Goal: Obtain resource: Download file/media

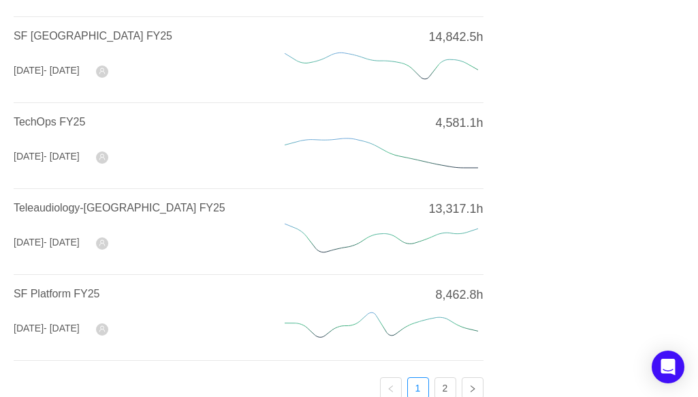
scroll to position [587, 0]
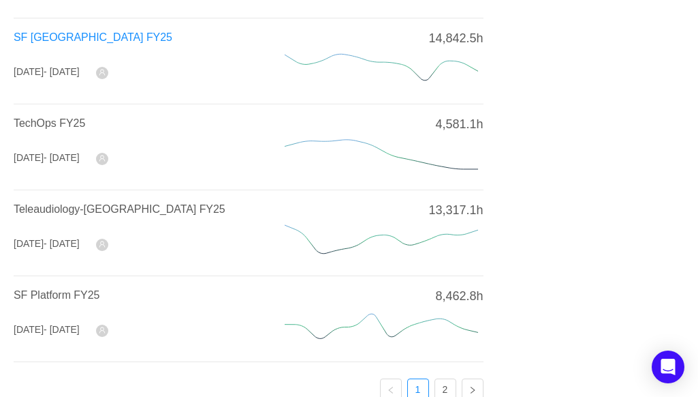
click at [83, 35] on span "SF North America FY25" at bounding box center [93, 37] width 159 height 12
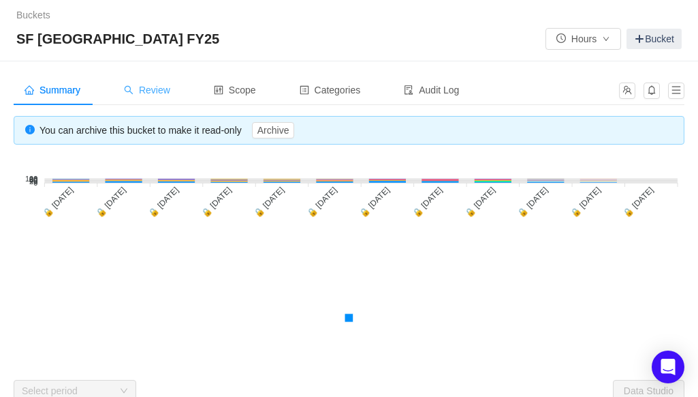
click at [166, 95] on span "Review" at bounding box center [147, 89] width 46 height 11
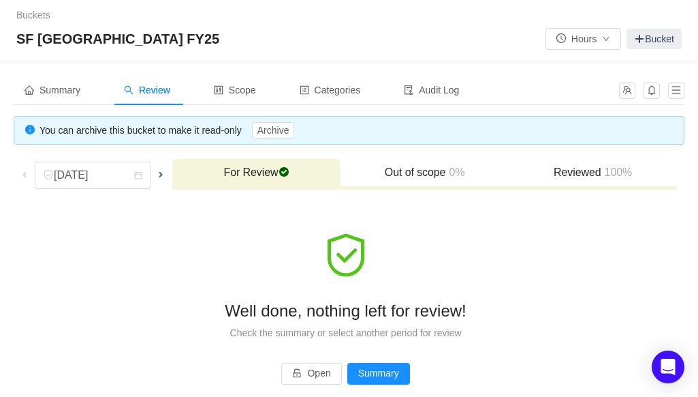
click at [164, 170] on span at bounding box center [160, 174] width 11 height 11
click at [151, 170] on div "November 2024" at bounding box center [93, 174] width 116 height 27
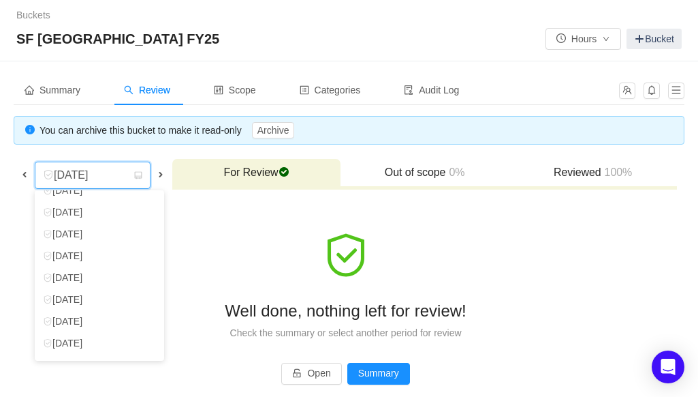
scroll to position [97, 0]
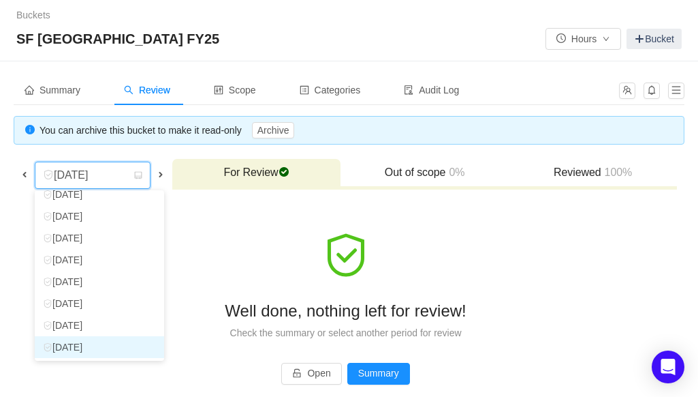
click at [121, 350] on li "September 2025" at bounding box center [99, 347] width 129 height 22
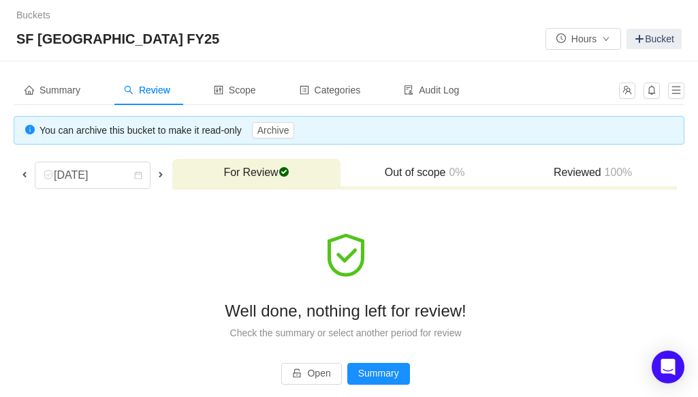
click at [608, 167] on span "100%" at bounding box center [617, 172] width 31 height 12
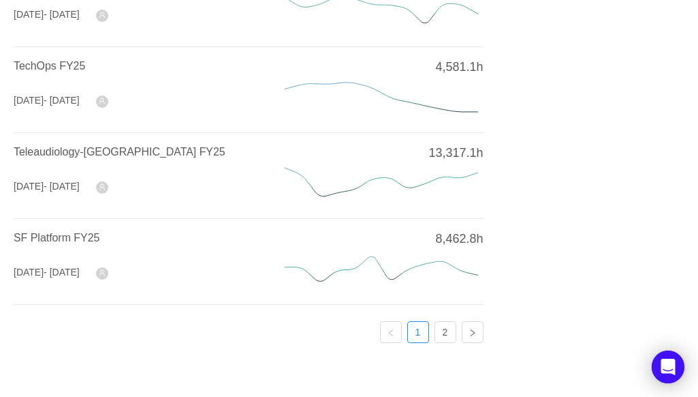
scroll to position [649, 0]
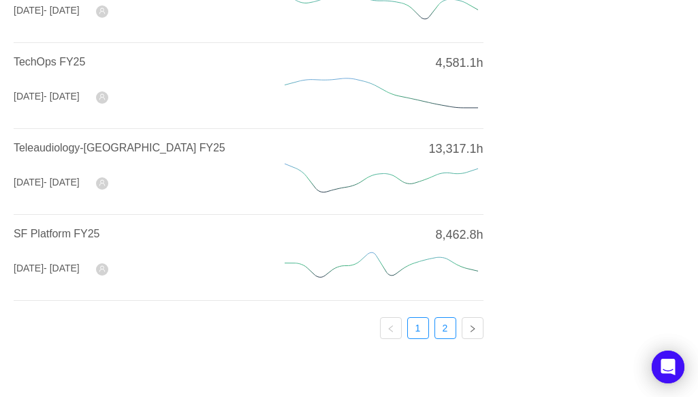
click at [435, 318] on link "2" at bounding box center [445, 328] width 20 height 20
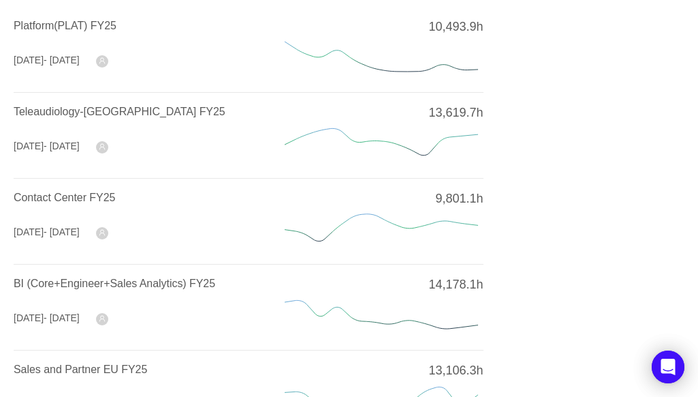
scroll to position [83, 0]
click at [161, 118] on span "Teleaudiology-North America FY25" at bounding box center [120, 112] width 212 height 12
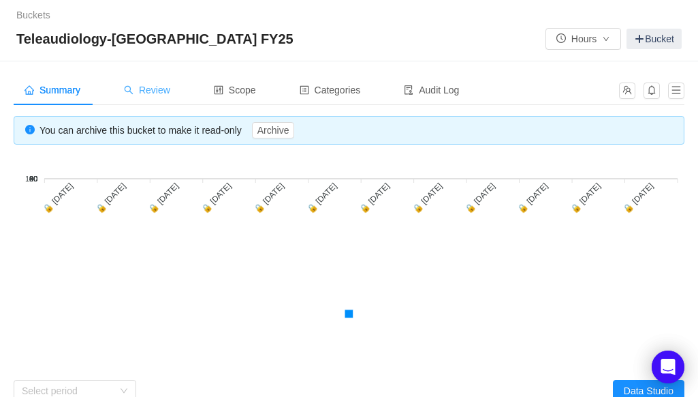
click at [153, 88] on span "Review" at bounding box center [147, 89] width 46 height 11
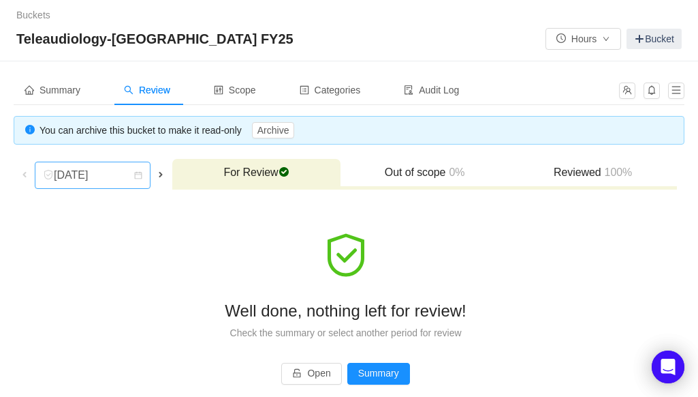
click at [142, 173] on icon "icon: calendar" at bounding box center [138, 175] width 7 height 7
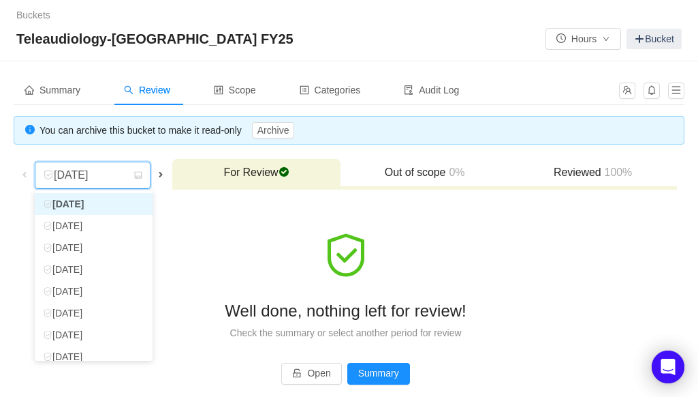
scroll to position [97, 0]
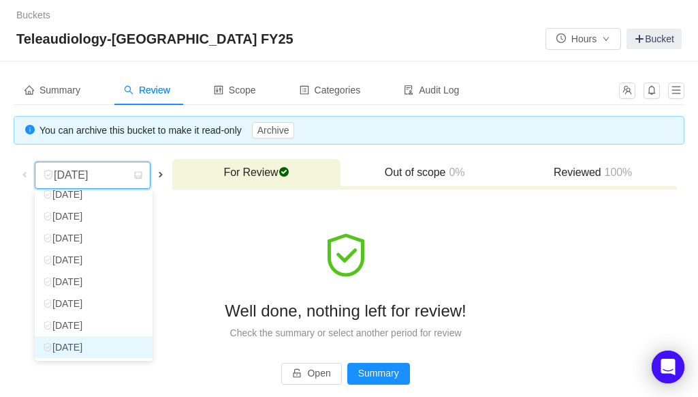
click at [78, 350] on li "September 2025" at bounding box center [94, 347] width 118 height 22
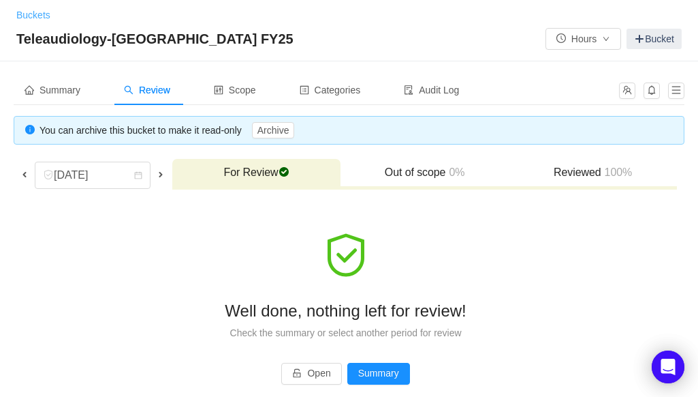
click at [27, 13] on link "Buckets" at bounding box center [33, 15] width 34 height 11
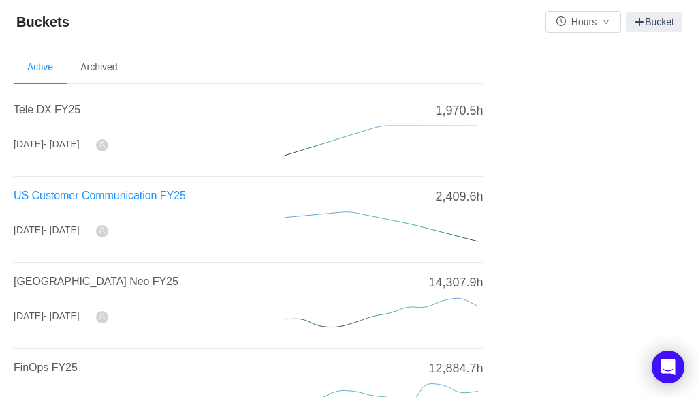
click at [149, 190] on span "US Customer Communication FY25" at bounding box center [100, 195] width 172 height 12
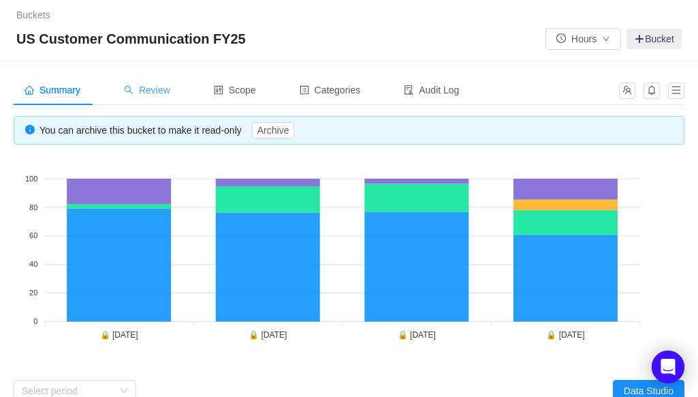
click at [158, 84] on span "Review" at bounding box center [147, 89] width 46 height 11
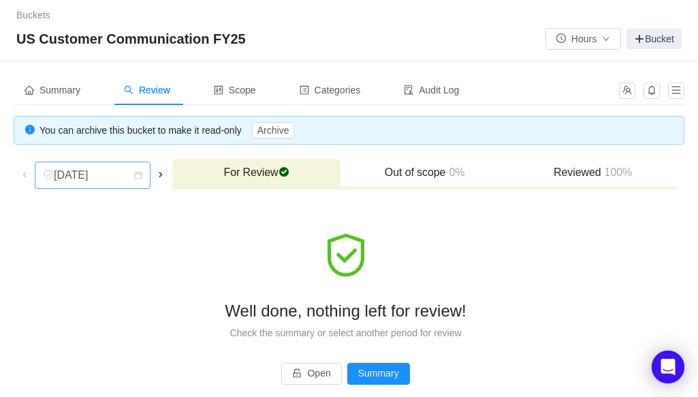
click at [140, 172] on icon "icon: calendar" at bounding box center [138, 175] width 7 height 7
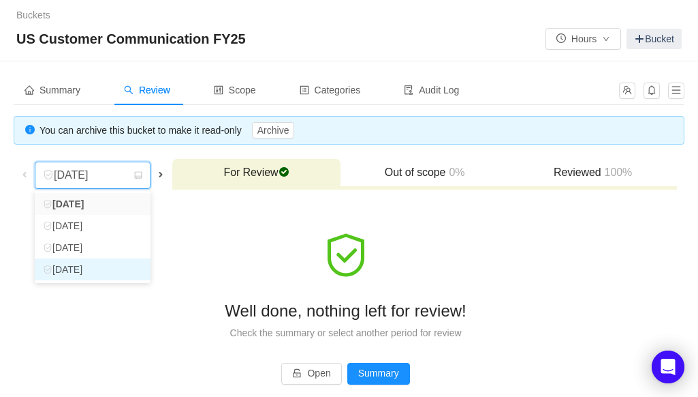
click at [110, 270] on li "September 2025" at bounding box center [93, 269] width 116 height 22
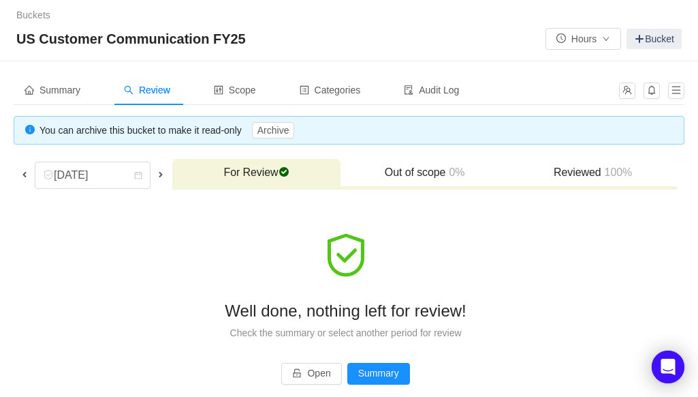
click at [499, 197] on td "Group by Project You will see tickets here after they were marked as out of sco…" at bounding box center [346, 307] width 664 height 221
click at [151, 135] on span "You can archive this bucket to make it read-only Archive" at bounding box center [167, 130] width 255 height 11
click at [69, 92] on span "Summary" at bounding box center [53, 89] width 56 height 11
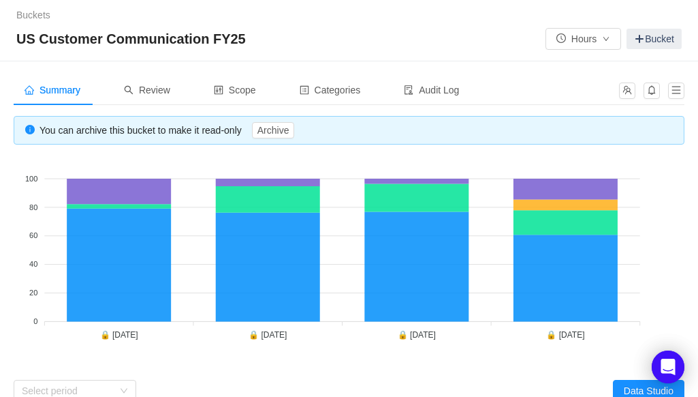
drag, startPoint x: 183, startPoint y: 16, endPoint x: 377, endPoint y: 27, distance: 195.1
click at [377, 27] on div "Buckets / / US Customer Communication FY25 Hours Bucket" at bounding box center [349, 30] width 698 height 61
drag, startPoint x: 666, startPoint y: 132, endPoint x: 658, endPoint y: 175, distance: 44.2
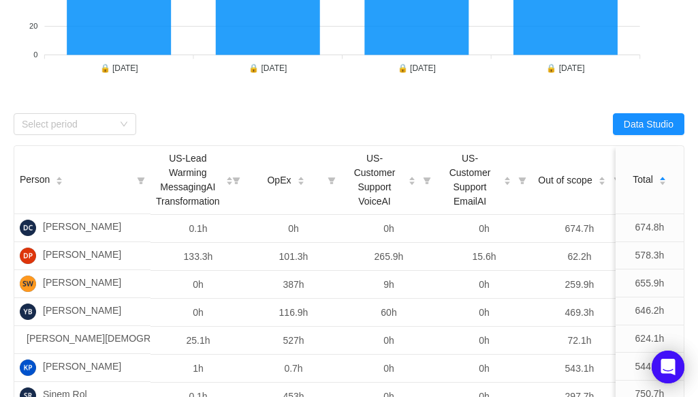
scroll to position [275, 0]
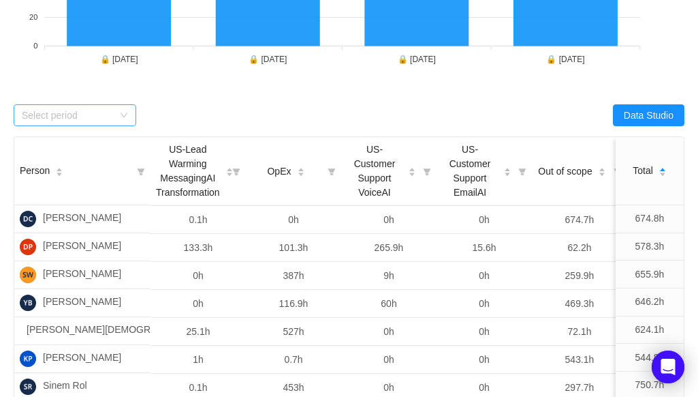
click at [77, 108] on div "Select period" at bounding box center [67, 115] width 91 height 14
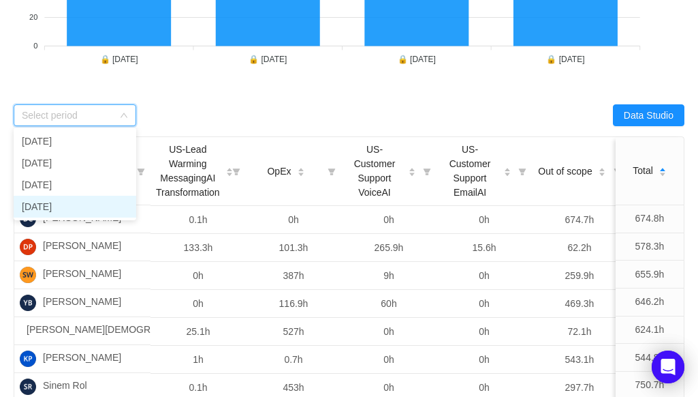
click at [99, 209] on li "September 2025" at bounding box center [75, 207] width 123 height 22
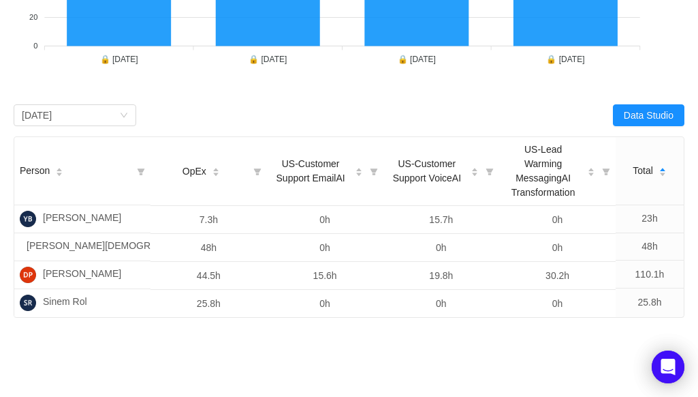
click at [292, 116] on div "Select period September 2025" at bounding box center [182, 115] width 336 height 22
click at [628, 119] on button "Data Studio" at bounding box center [649, 115] width 72 height 22
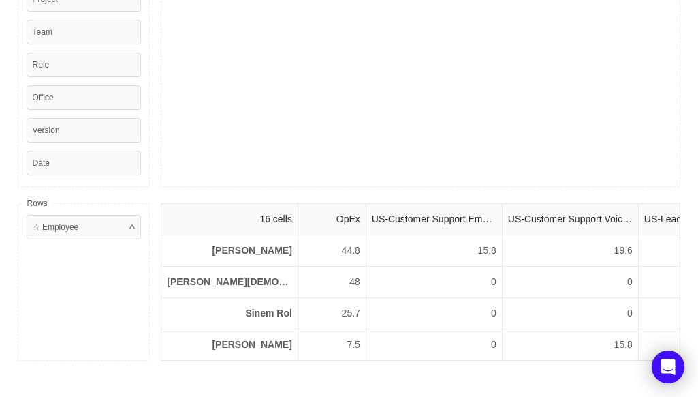
scroll to position [0, 0]
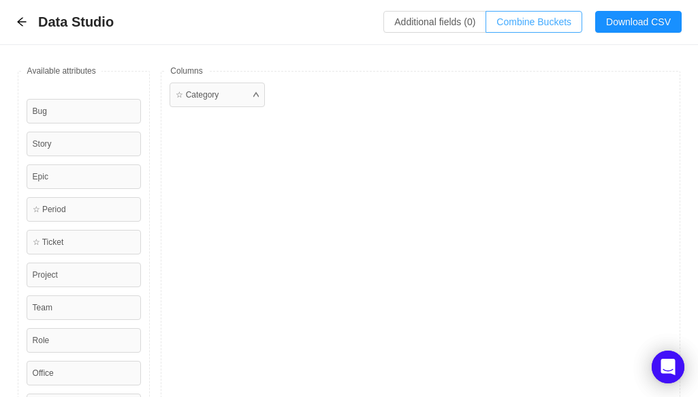
click at [517, 20] on button "Combine Buckets (0)" at bounding box center [534, 22] width 97 height 22
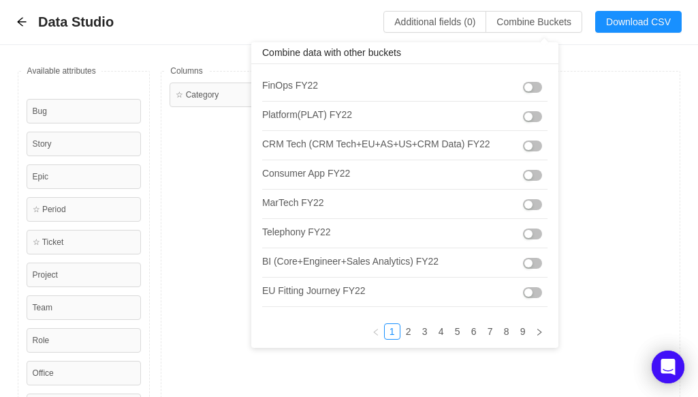
click at [480, 160] on li "Consumer App FY22" at bounding box center [404, 174] width 285 height 29
click at [531, 333] on link at bounding box center [539, 331] width 16 height 16
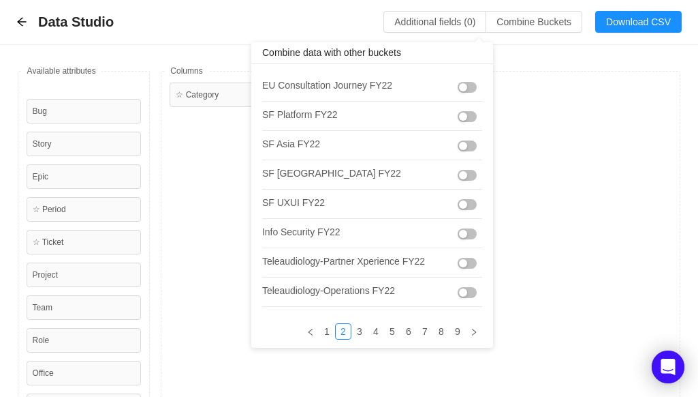
click at [484, 288] on div "EU Consultation Journey FY22 SF Platform FY22 SF Asia FY22 SF North America FY2…" at bounding box center [372, 205] width 242 height 283
click at [458, 333] on link "9" at bounding box center [457, 331] width 15 height 15
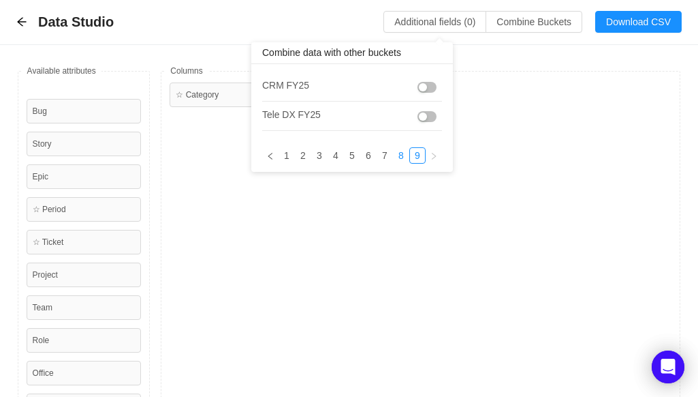
click at [403, 154] on link "8" at bounding box center [401, 155] width 15 height 15
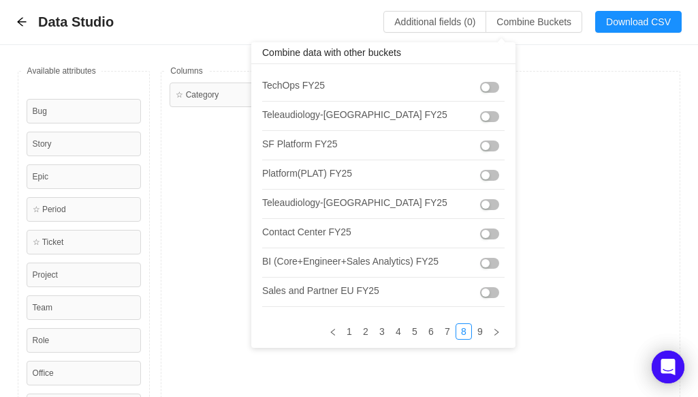
click at [475, 303] on li "Sales and Partner EU FY25" at bounding box center [383, 291] width 243 height 29
click at [473, 328] on link "9" at bounding box center [480, 331] width 15 height 15
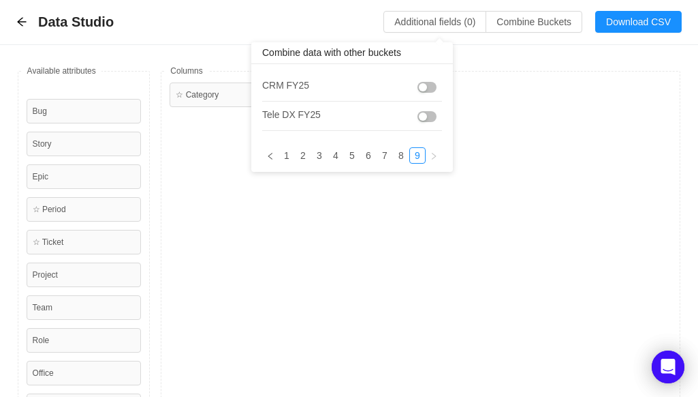
click at [426, 87] on button "button" at bounding box center [427, 87] width 19 height 11
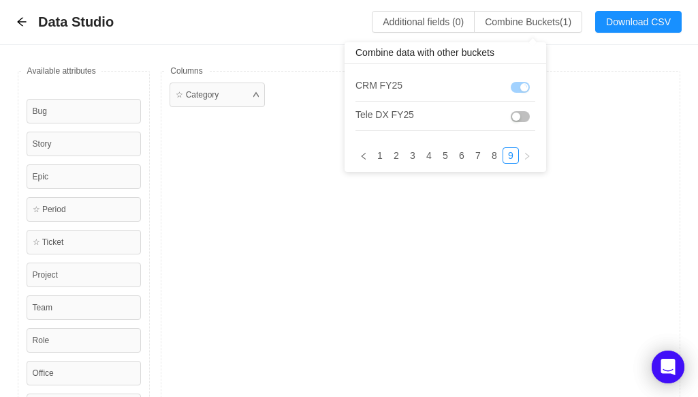
click at [525, 122] on button "button" at bounding box center [520, 116] width 19 height 11
click at [497, 157] on link "8" at bounding box center [494, 155] width 15 height 15
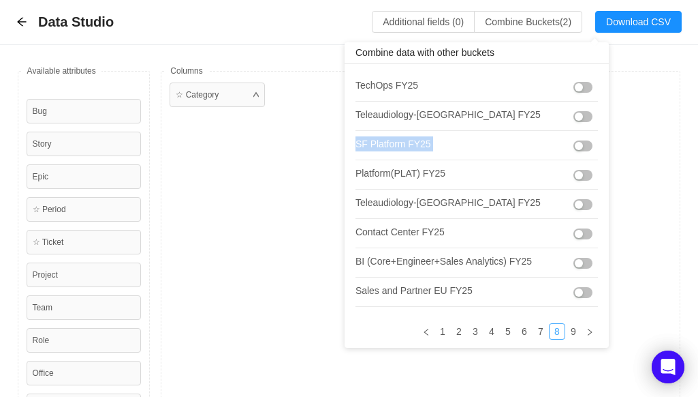
click at [497, 157] on li "SF Platform FY25" at bounding box center [477, 145] width 243 height 29
click at [529, 219] on li "Contact Center FY25" at bounding box center [477, 233] width 243 height 29
click at [577, 200] on button "button" at bounding box center [583, 204] width 19 height 11
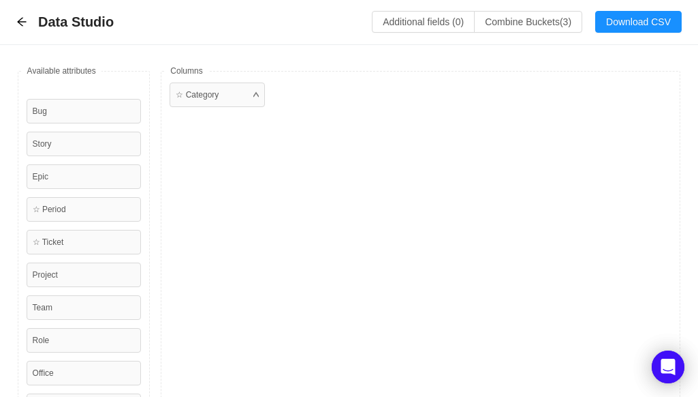
click at [557, 182] on div "☆ Category" at bounding box center [421, 266] width 520 height 391
click at [548, 35] on div "Data Studio Additional fields (0) Combine Buckets (3) Download CSV" at bounding box center [349, 22] width 698 height 45
click at [556, 31] on button "Combine Buckets (3)" at bounding box center [528, 22] width 108 height 22
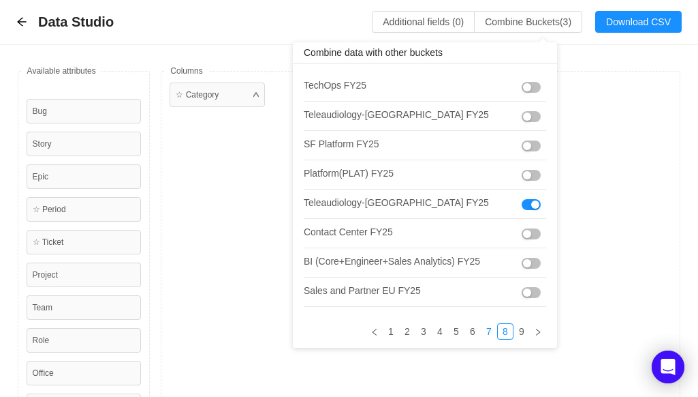
click at [482, 328] on link "7" at bounding box center [489, 331] width 15 height 15
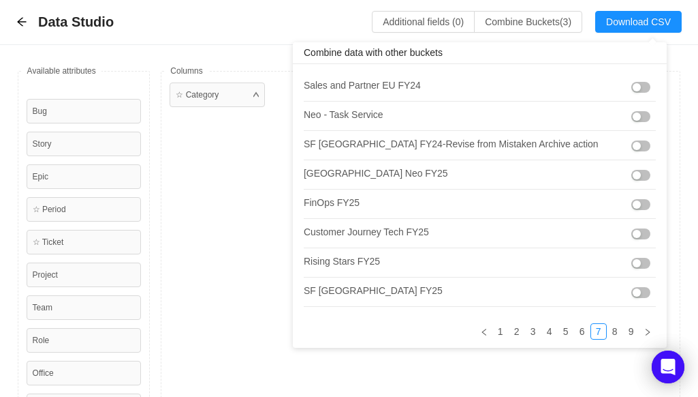
click at [632, 292] on button "button" at bounding box center [641, 292] width 19 height 11
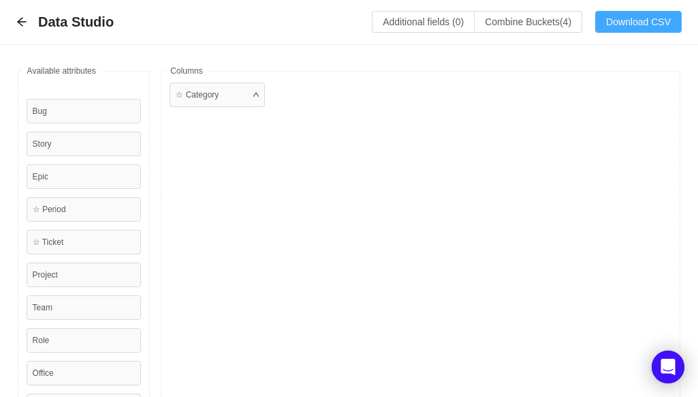
click at [632, 28] on button "Download CSV" at bounding box center [639, 22] width 87 height 22
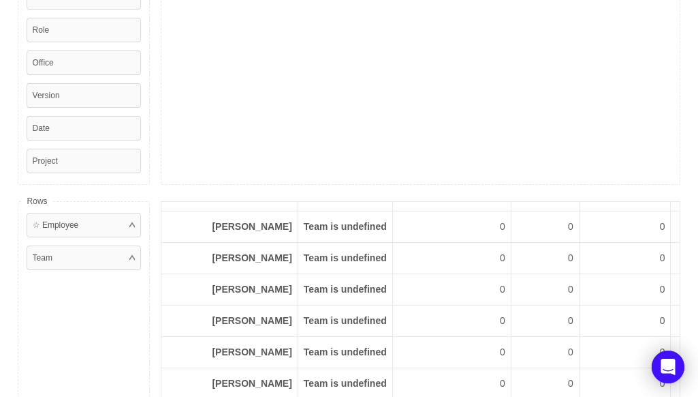
scroll to position [226, 0]
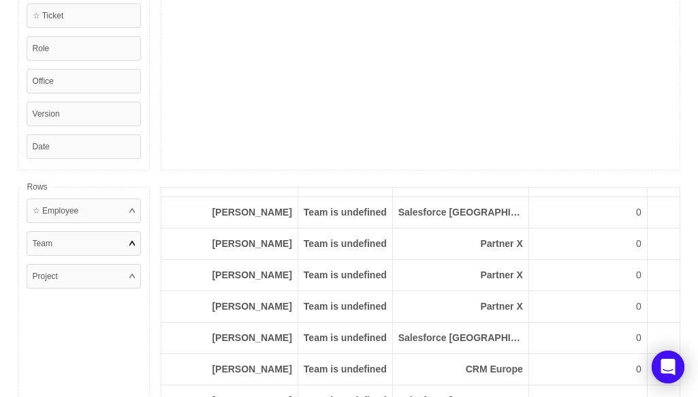
click at [138, 236] on div "Team" at bounding box center [84, 243] width 115 height 25
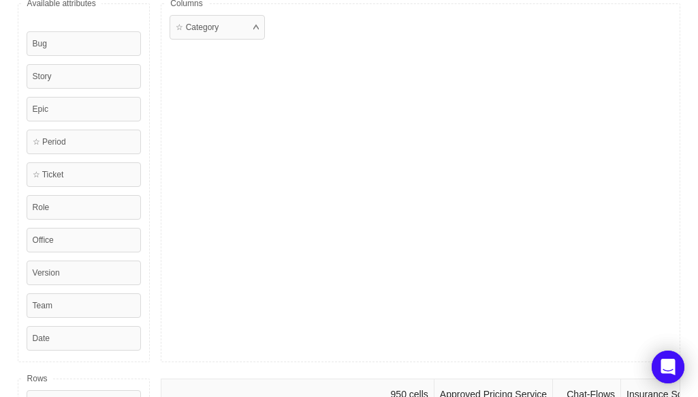
scroll to position [0, 0]
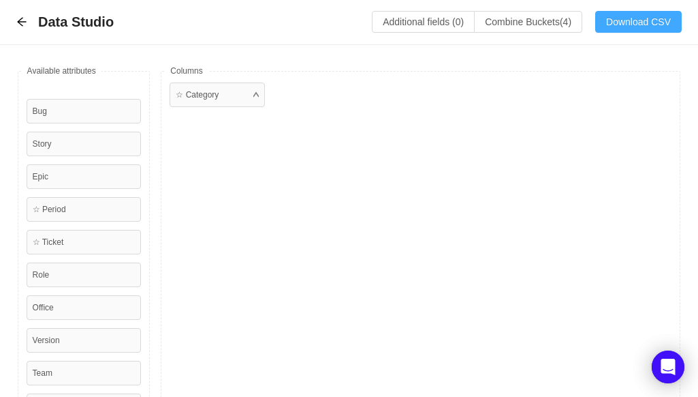
click at [623, 18] on button "Download CSV" at bounding box center [639, 22] width 87 height 22
